Goal: Task Accomplishment & Management: Manage account settings

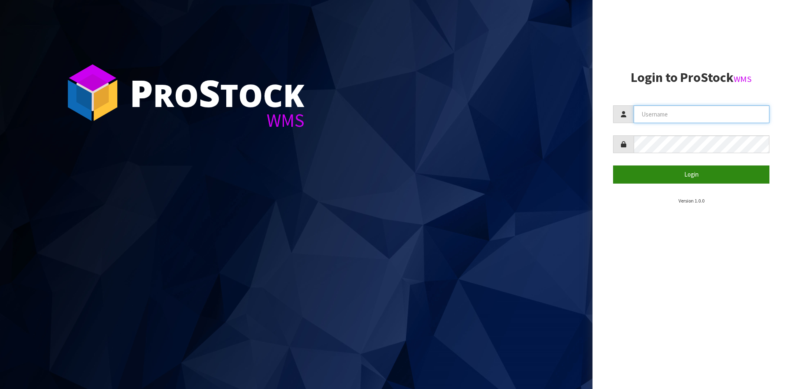
type input "YOURREFORMER"
click at [714, 179] on button "Login" at bounding box center [691, 174] width 156 height 18
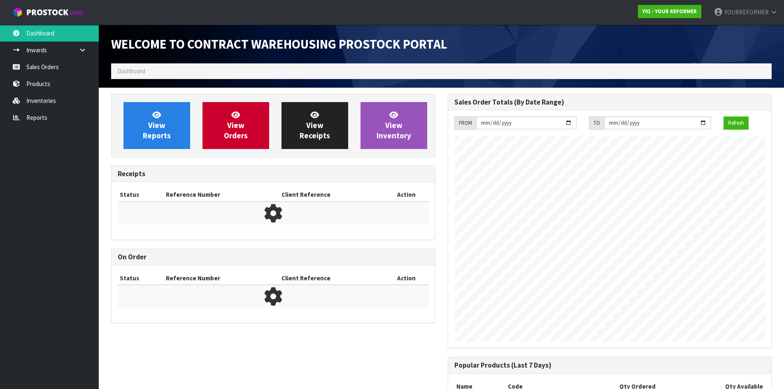
scroll to position [456, 336]
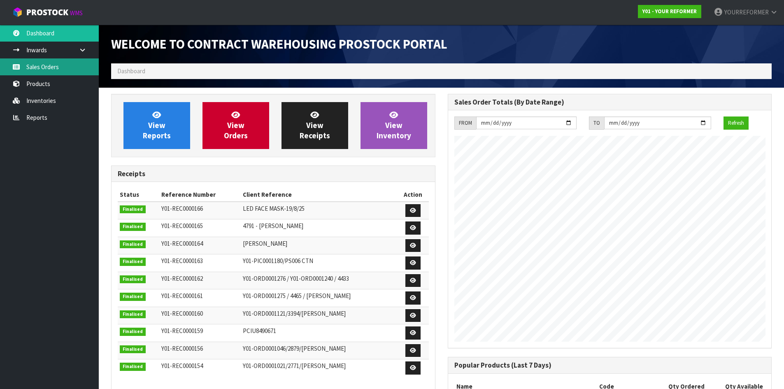
click at [47, 68] on link "Sales Orders" at bounding box center [49, 66] width 99 height 17
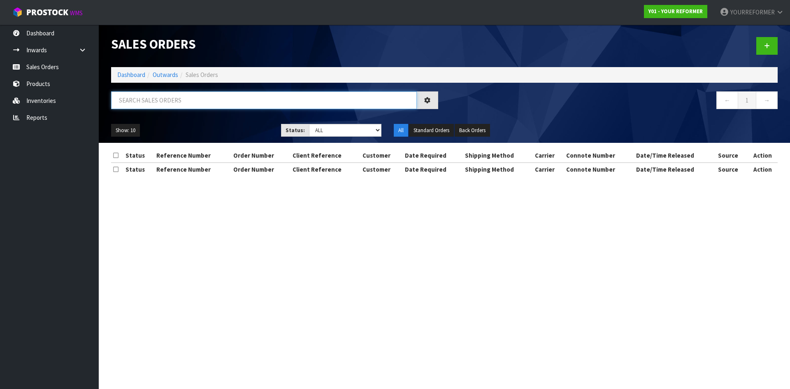
click at [162, 101] on input "text" at bounding box center [264, 100] width 306 height 18
paste input "4829"
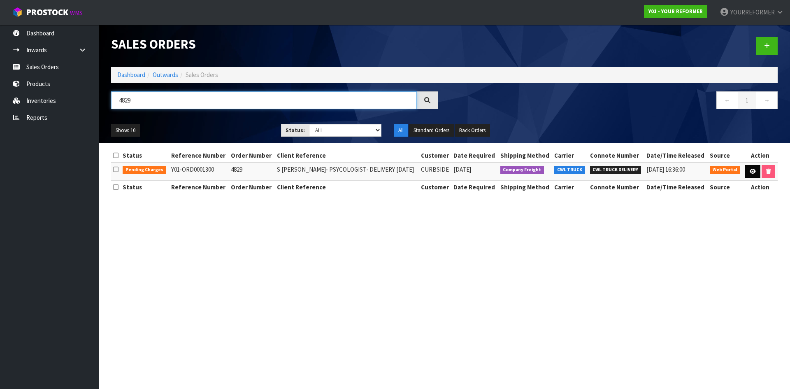
type input "4829"
click at [749, 174] on link at bounding box center [752, 171] width 15 height 13
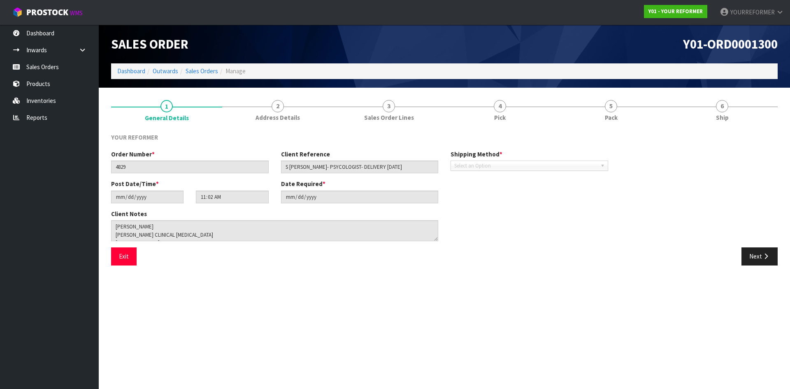
click at [726, 130] on div "YOUR REFORMER Order Number * 4829 Client Reference S [PERSON_NAME]- PSYCOLOGIST…" at bounding box center [444, 199] width 666 height 145
click at [723, 116] on span "Ship" at bounding box center [722, 117] width 13 height 9
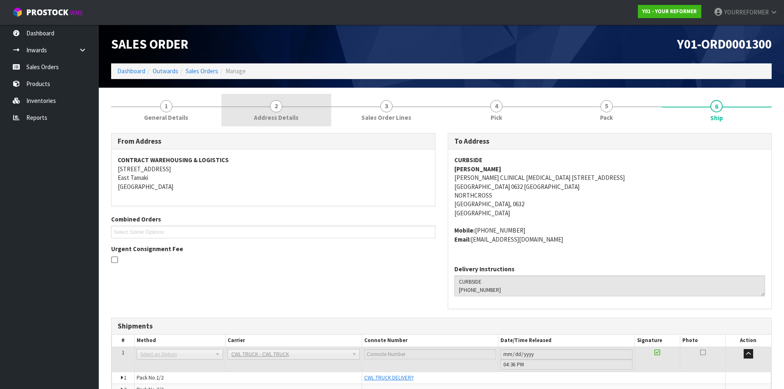
click at [295, 105] on link "2 Address Details" at bounding box center [276, 110] width 110 height 32
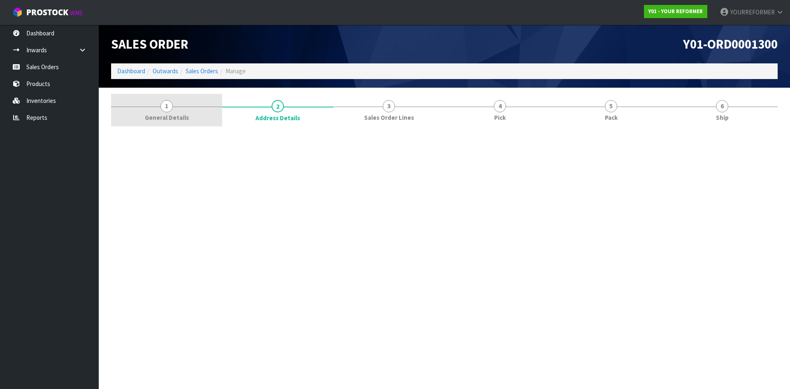
click at [162, 108] on span "1" at bounding box center [166, 106] width 12 height 12
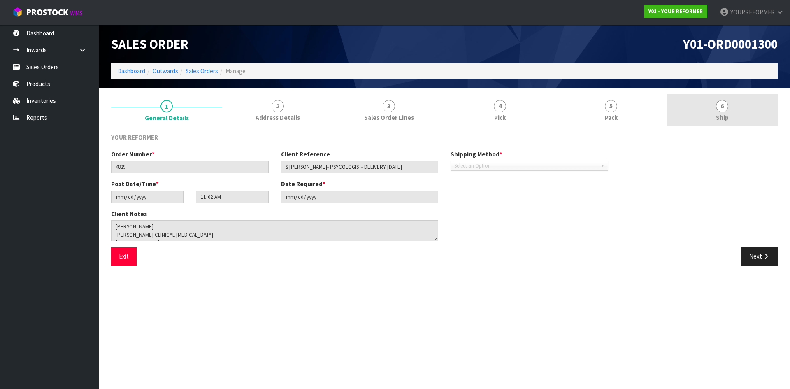
click at [729, 114] on link "6 Ship" at bounding box center [721, 110] width 111 height 32
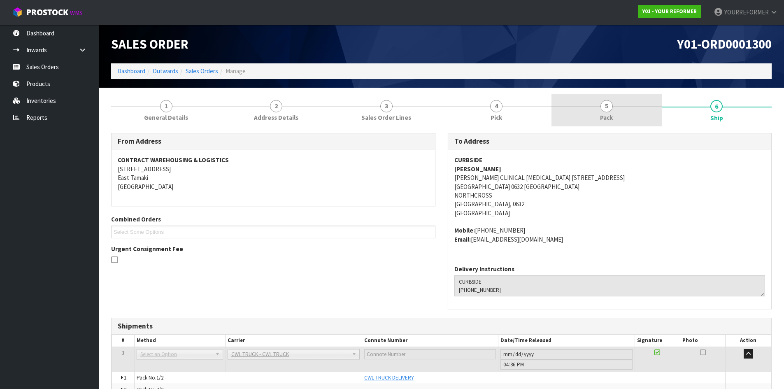
click at [594, 106] on link "5 Pack" at bounding box center [606, 110] width 110 height 32
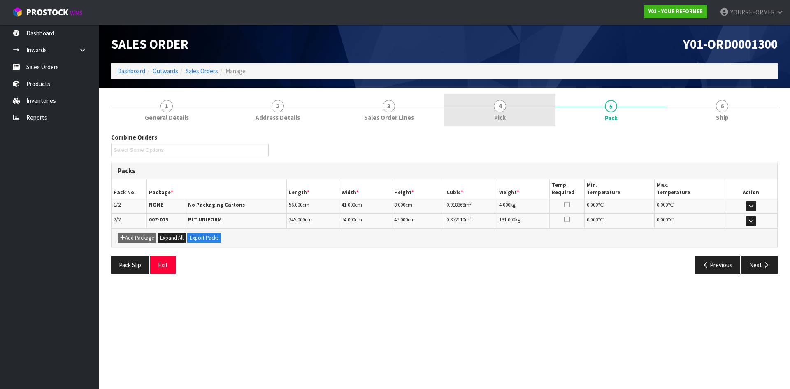
click at [478, 102] on link "4 Pick" at bounding box center [499, 110] width 111 height 32
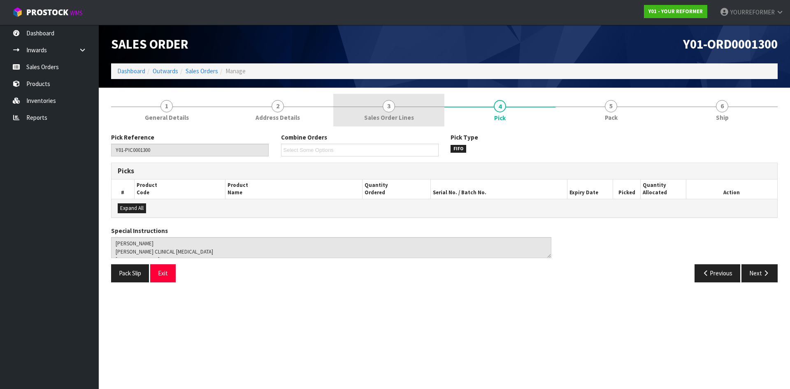
drag, startPoint x: 403, startPoint y: 107, endPoint x: 255, endPoint y: 111, distance: 148.1
click at [403, 107] on link "3 Sales Order Lines" at bounding box center [388, 110] width 111 height 32
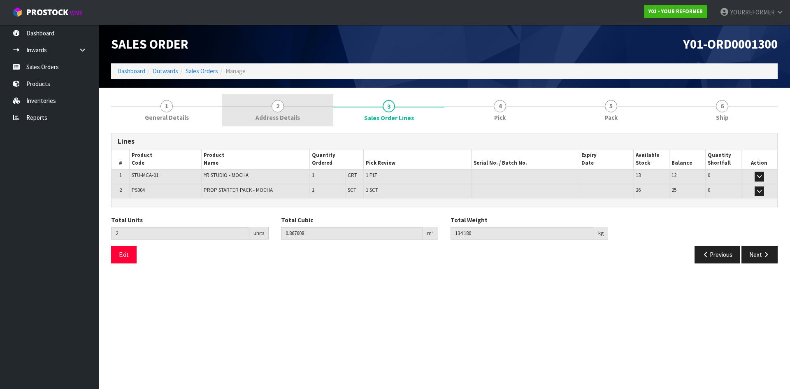
click at [242, 108] on link "2 Address Details" at bounding box center [277, 110] width 111 height 32
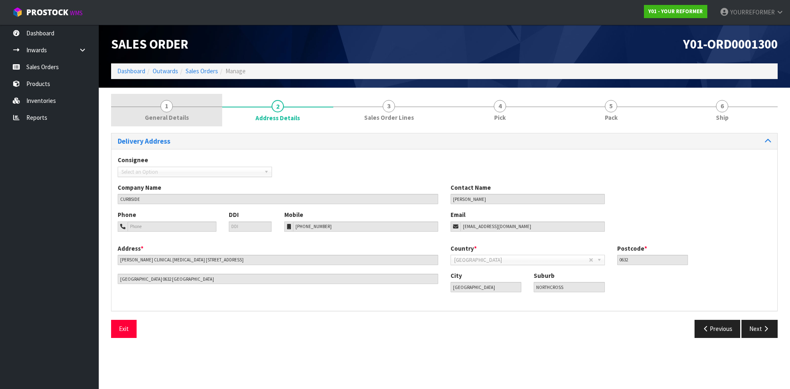
click at [183, 103] on link "1 General Details" at bounding box center [166, 110] width 111 height 32
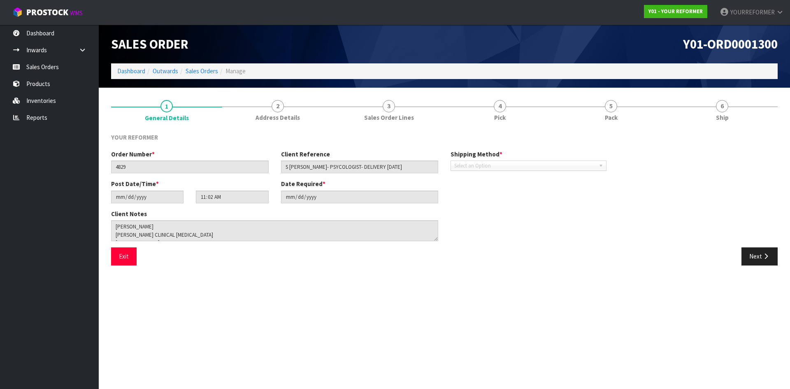
click at [291, 86] on div "Sales Order Y01-ORD0001300 Dashboard Outwards Sales Orders Manage" at bounding box center [444, 56] width 679 height 63
click at [273, 108] on span "2" at bounding box center [277, 106] width 12 height 12
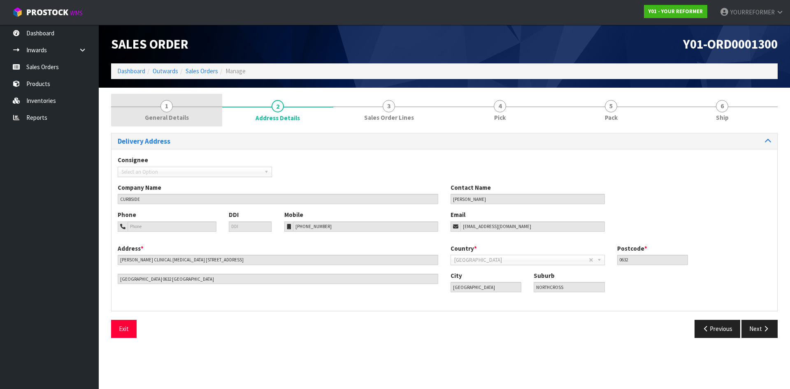
click at [172, 106] on span "1" at bounding box center [166, 106] width 12 height 12
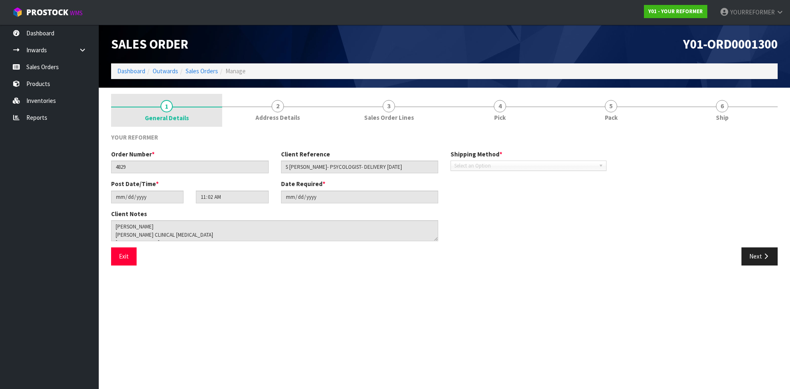
click at [186, 118] on span "General Details" at bounding box center [167, 118] width 44 height 9
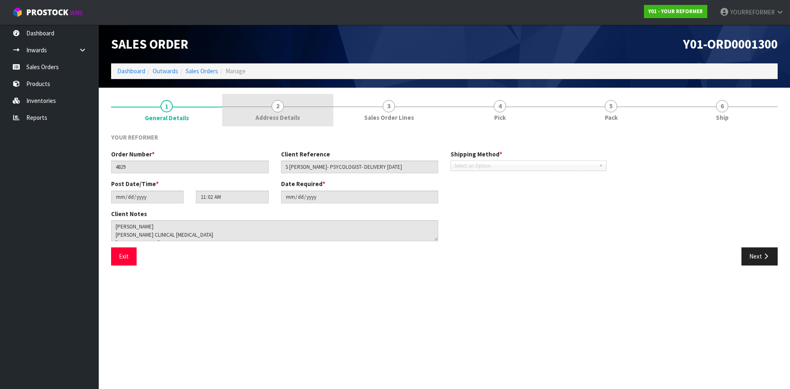
click at [306, 119] on link "2 Address Details" at bounding box center [277, 110] width 111 height 32
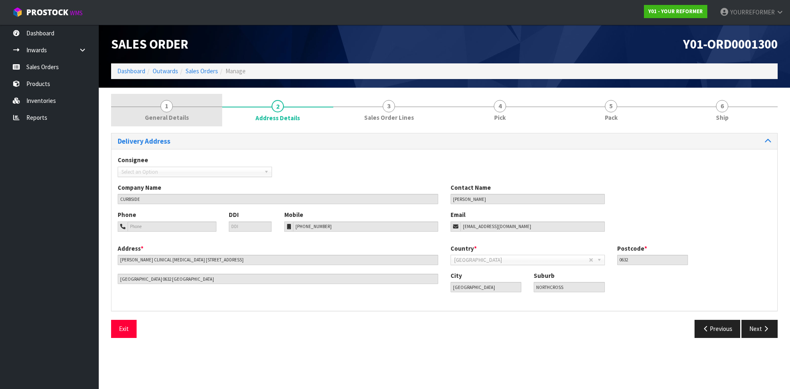
click at [185, 103] on link "1 General Details" at bounding box center [166, 110] width 111 height 32
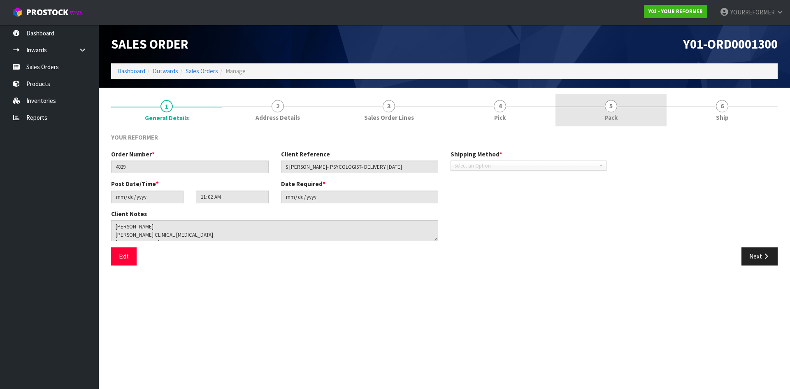
click at [626, 113] on link "5 Pack" at bounding box center [610, 110] width 111 height 32
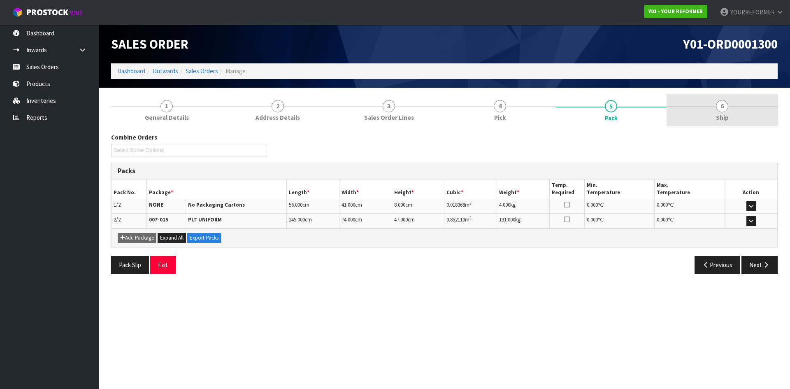
drag, startPoint x: 715, startPoint y: 105, endPoint x: 683, endPoint y: 106, distance: 32.1
click at [716, 105] on link "6 Ship" at bounding box center [721, 110] width 111 height 32
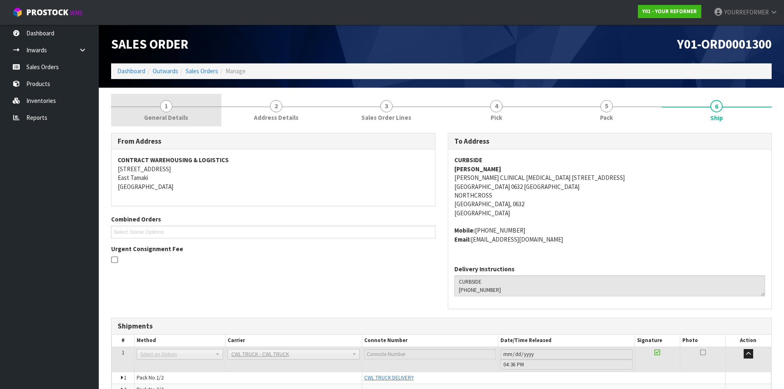
click at [164, 109] on span "1" at bounding box center [166, 106] width 12 height 12
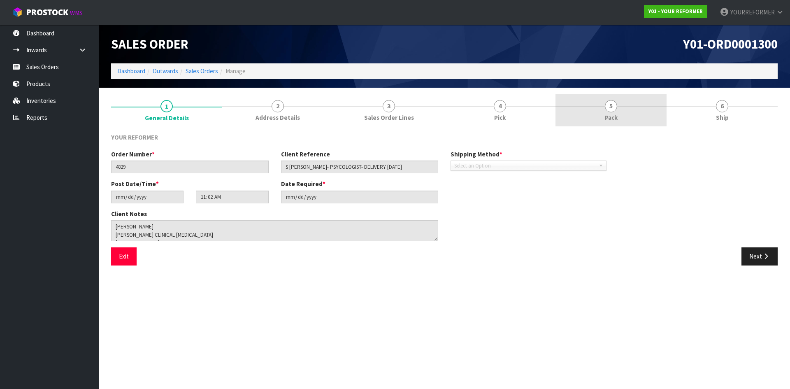
click at [660, 118] on link "5 Pack" at bounding box center [610, 110] width 111 height 32
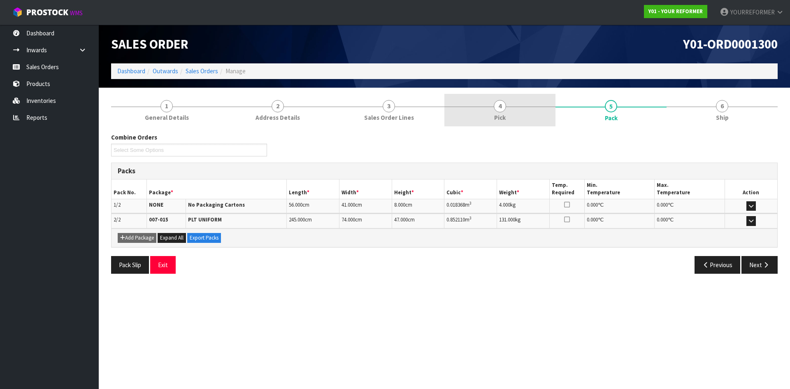
click at [481, 104] on link "4 Pick" at bounding box center [499, 110] width 111 height 32
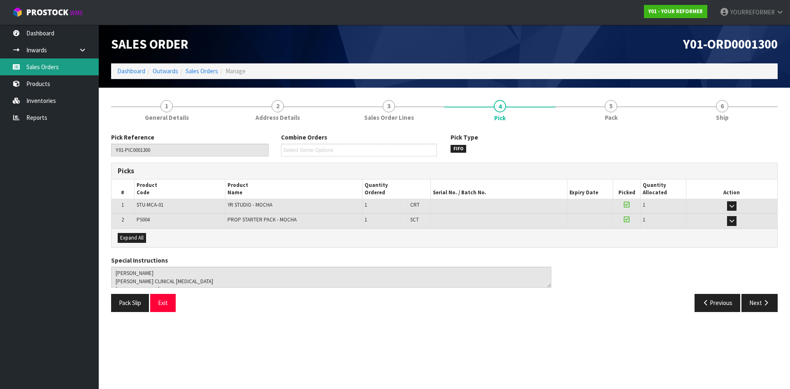
click at [70, 67] on link "Sales Orders" at bounding box center [49, 66] width 99 height 17
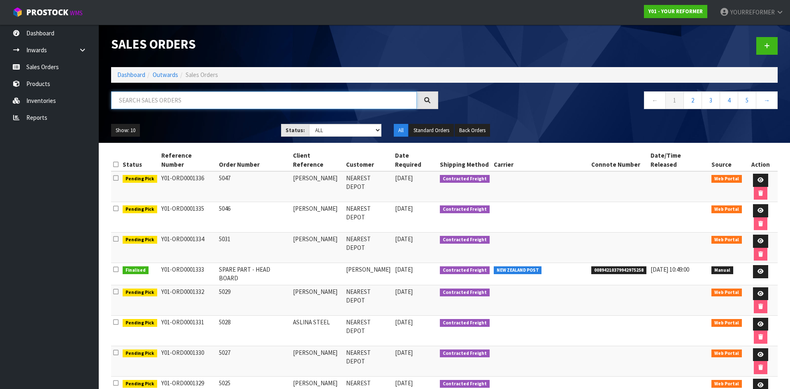
click at [159, 104] on input "text" at bounding box center [264, 100] width 306 height 18
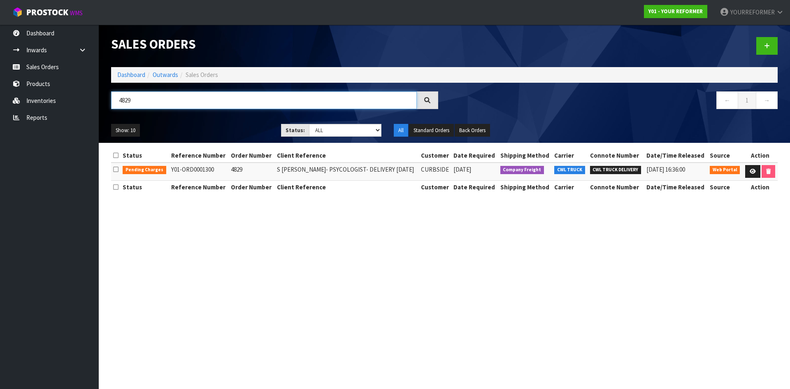
type input "4829"
click at [742, 172] on td at bounding box center [759, 171] width 35 height 18
click at [756, 176] on link at bounding box center [752, 171] width 15 height 13
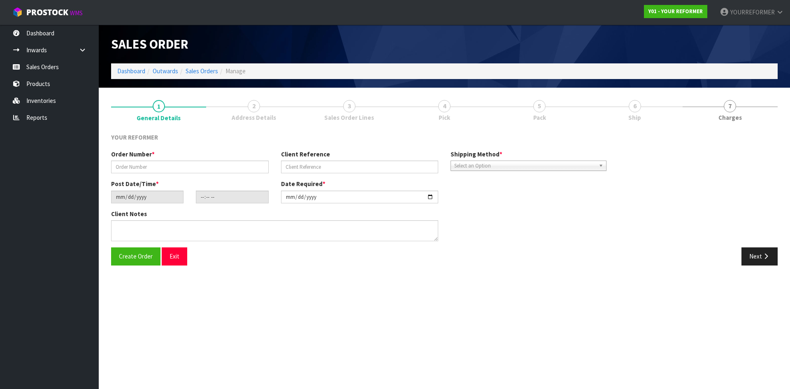
click at [750, 114] on link "7 [GEOGRAPHIC_DATA]" at bounding box center [729, 110] width 95 height 32
type input "4829"
type input "S [PERSON_NAME]- PSYCOLOGIST- DELIVERY [DATE]"
type input "[DATE]"
type input "11:02:00.000"
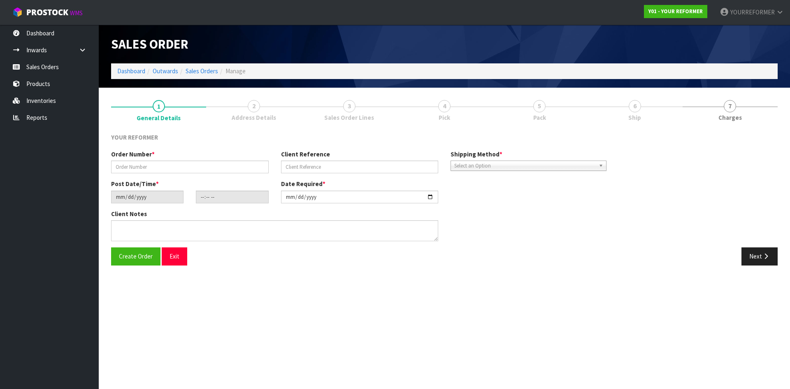
type input "[DATE]"
type textarea "[PERSON_NAME] [PERSON_NAME] CLINICAL [MEDICAL_DATA] [STREET_ADDRESS] [PHONE_NUM…"
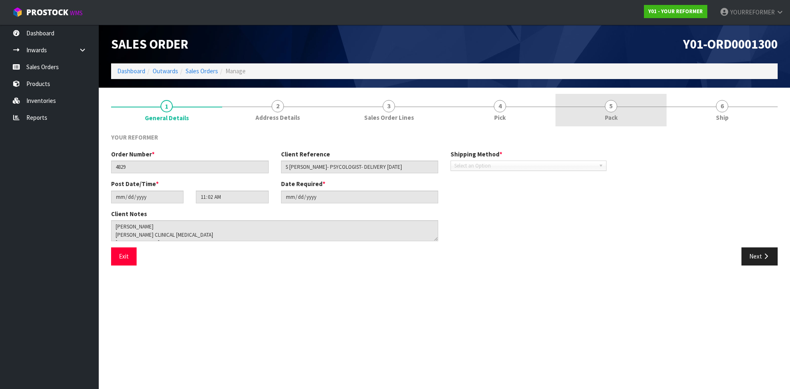
click at [635, 111] on link "5 Pack" at bounding box center [610, 110] width 111 height 32
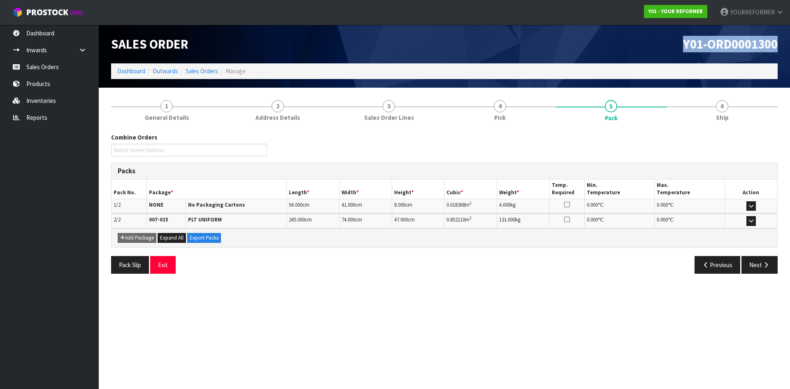
drag, startPoint x: 783, startPoint y: 43, endPoint x: 643, endPoint y: 53, distance: 139.8
click at [655, 49] on div "Y01-ORD0001300" at bounding box center [613, 44] width 339 height 39
copy span "Y01-ORD0001300"
